Goal: Transaction & Acquisition: Purchase product/service

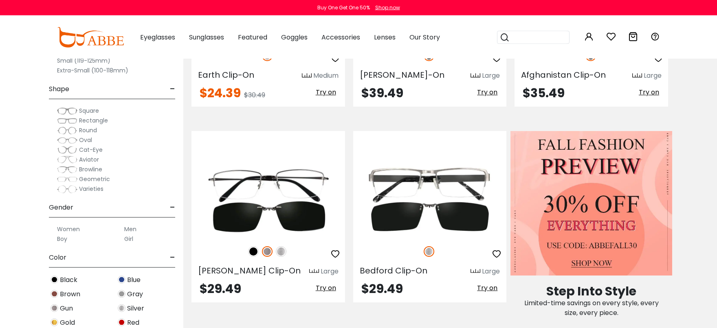
scroll to position [299, 0]
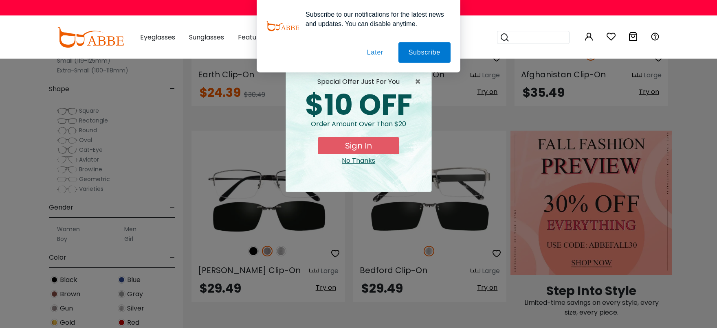
click at [379, 53] on button "Later" at bounding box center [375, 52] width 37 height 20
click at [379, 53] on div "Subscribe to our notifications for the latest news and updates. You can disable…" at bounding box center [358, 36] width 717 height 73
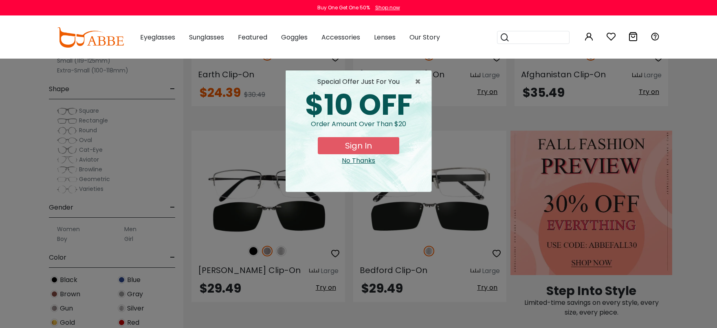
click at [355, 161] on div "No Thanks" at bounding box center [358, 161] width 133 height 10
click at [355, 161] on div "special offer just for you $10 OFF Order amount over than $20 Sign In No Thanks" at bounding box center [359, 130] width 146 height 121
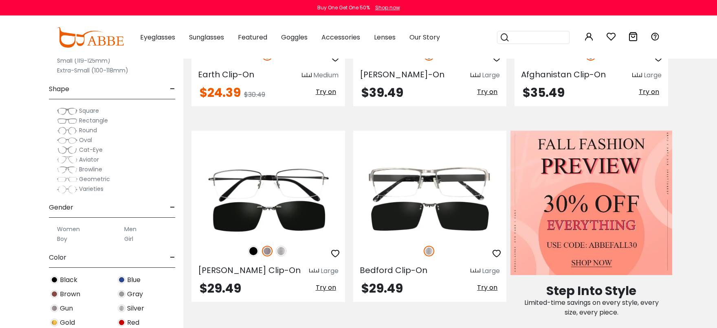
click at [71, 229] on label "Women" at bounding box center [68, 230] width 23 height 10
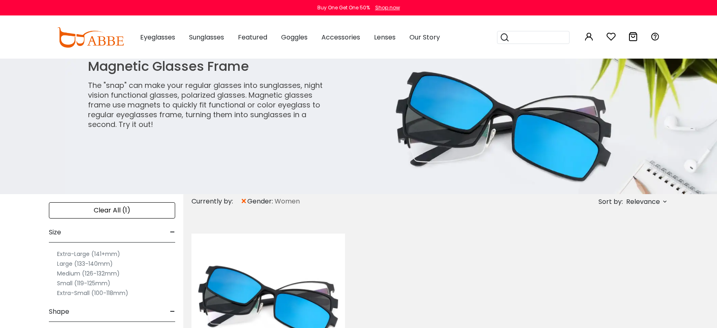
click at [64, 262] on label "Large (133-140mm)" at bounding box center [85, 264] width 56 height 10
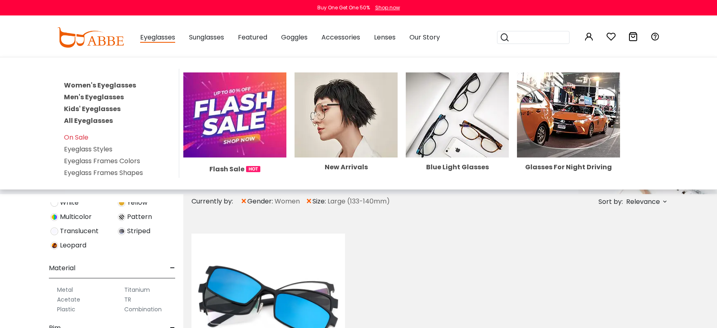
click at [328, 132] on img at bounding box center [346, 115] width 103 height 85
click at [328, 132] on img at bounding box center [391, 127] width 652 height 136
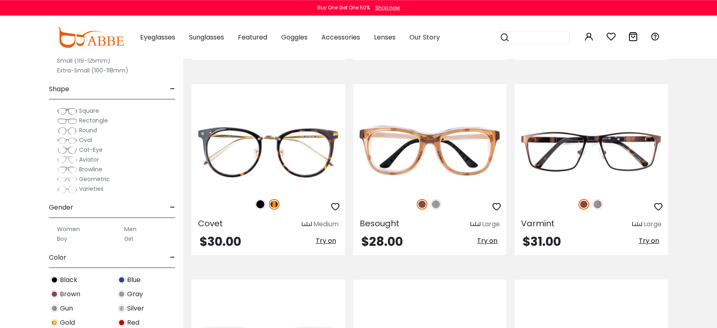
scroll to position [1569, 0]
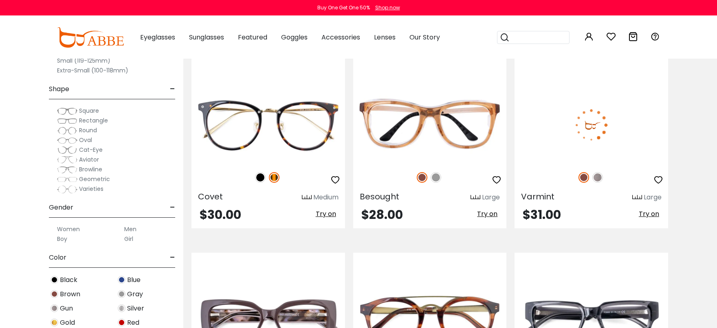
click at [595, 179] on img at bounding box center [598, 177] width 11 height 11
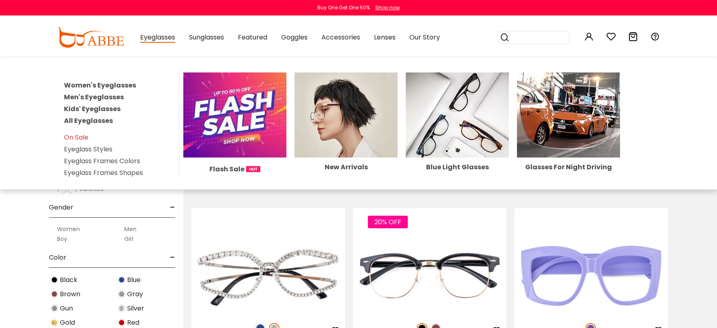
scroll to position [3362, 0]
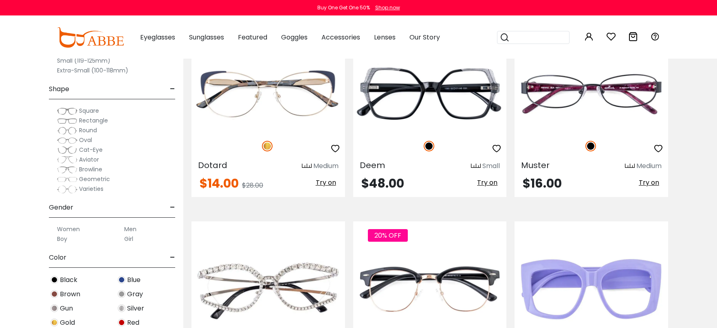
click at [188, 115] on div "50% OFF Dotard Medium $14.00 $28.00 Try on" at bounding box center [268, 111] width 162 height 171
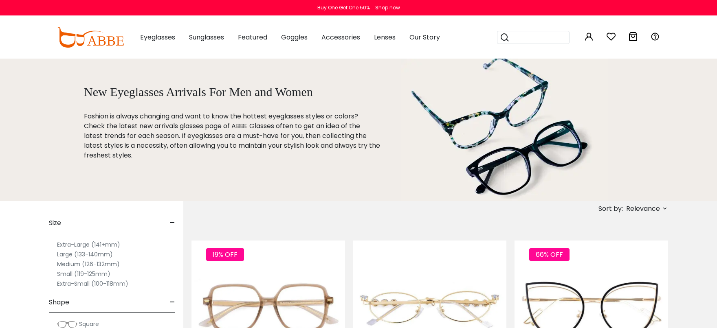
scroll to position [75, 0]
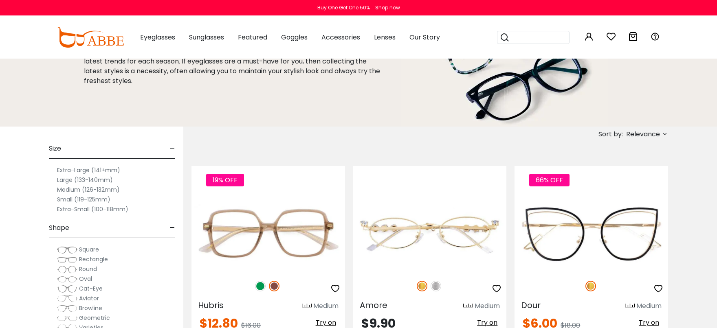
click at [76, 177] on label "Large (133-140mm)" at bounding box center [85, 180] width 56 height 10
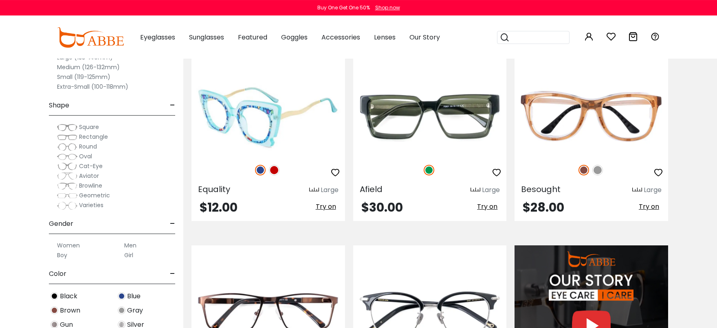
scroll to position [597, 0]
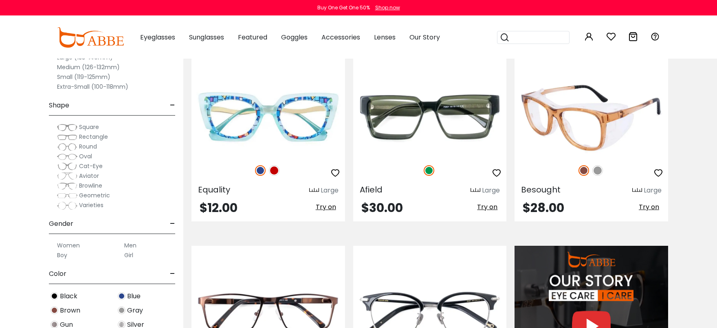
click at [600, 172] on img at bounding box center [598, 170] width 11 height 11
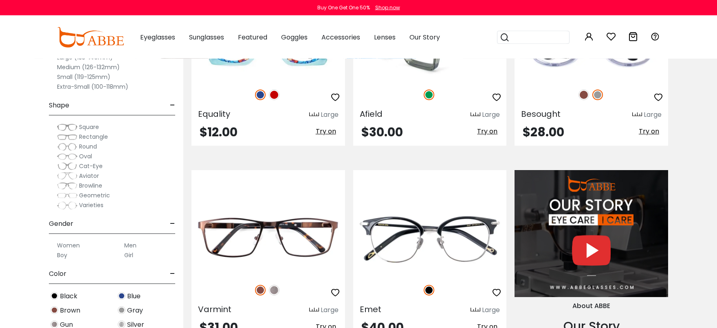
scroll to position [747, 0]
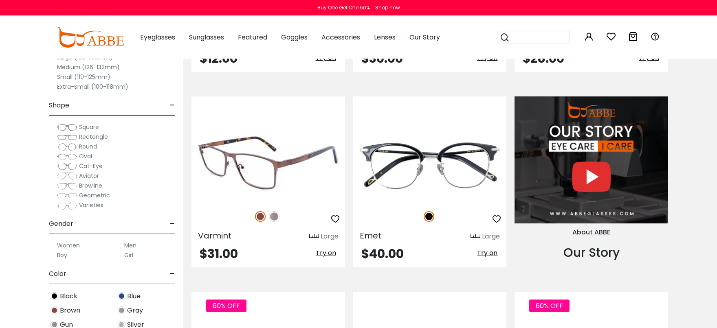
click at [275, 216] on img at bounding box center [274, 216] width 11 height 11
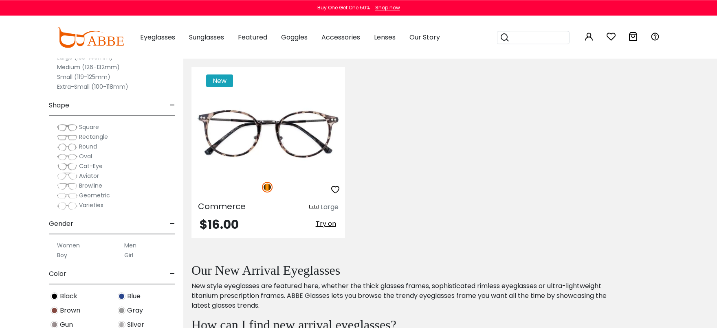
scroll to position [3511, 0]
